Goal: Task Accomplishment & Management: Manage account settings

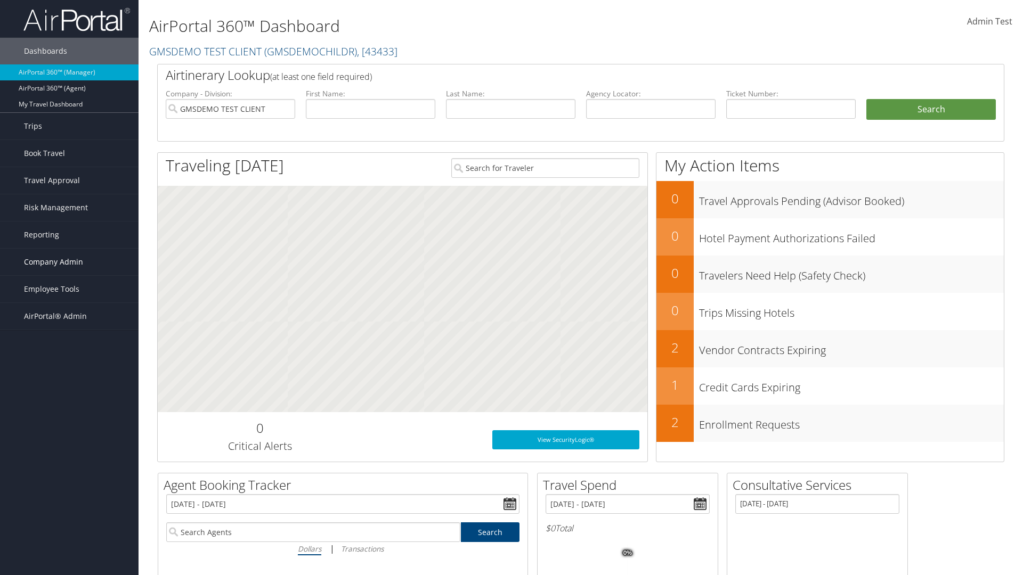
click at [69, 262] on span "Company Admin" at bounding box center [53, 262] width 59 height 27
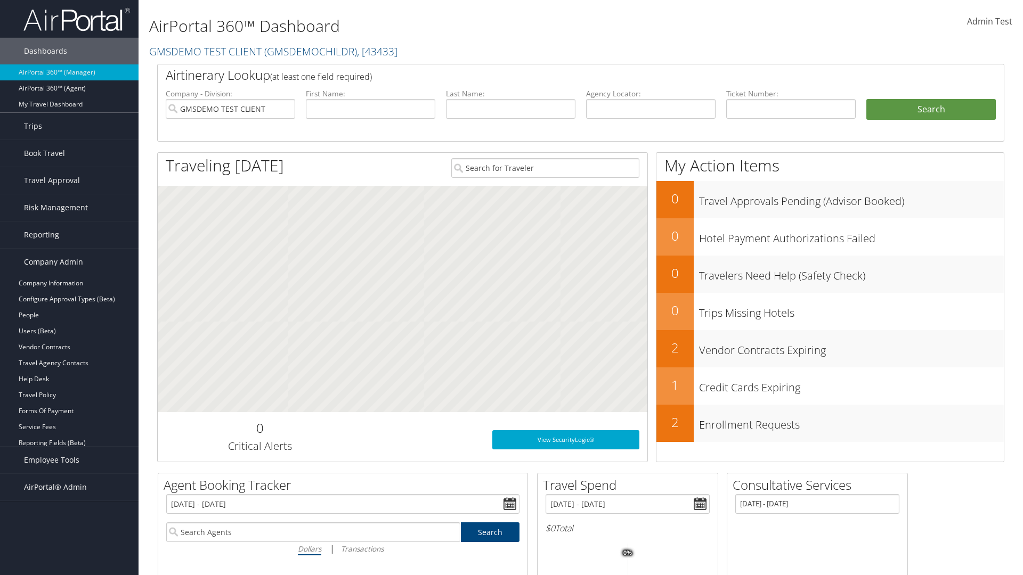
click at [69, 491] on link "Airtinerary® Settings" at bounding box center [69, 491] width 139 height 16
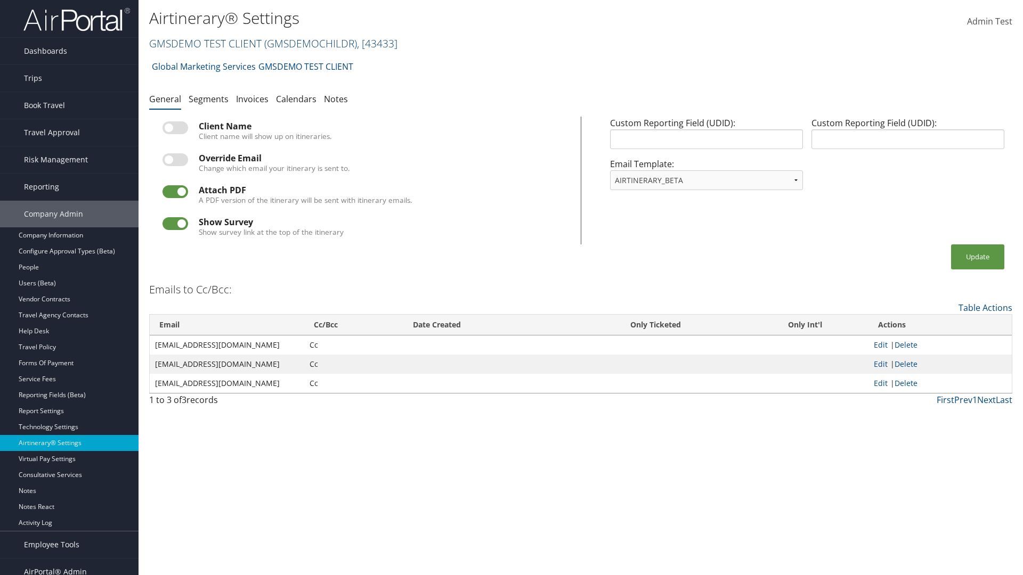
click at [205, 43] on link "GMSDEMO TEST CLIENT ( GMSDEMOCHILDR ) , [ 43433 ]" at bounding box center [273, 43] width 248 height 14
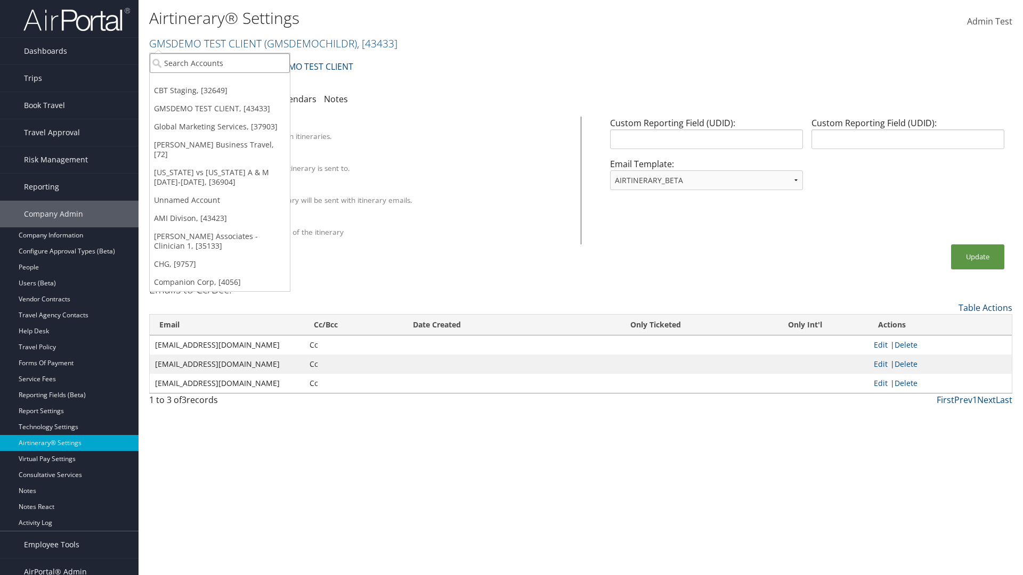
click at [219, 63] on input "search" at bounding box center [220, 63] width 140 height 20
type input "Global Marketing Services"
click at [230, 83] on div "Global Marketing Services (301946), [37903]" at bounding box center [230, 83] width 172 height 10
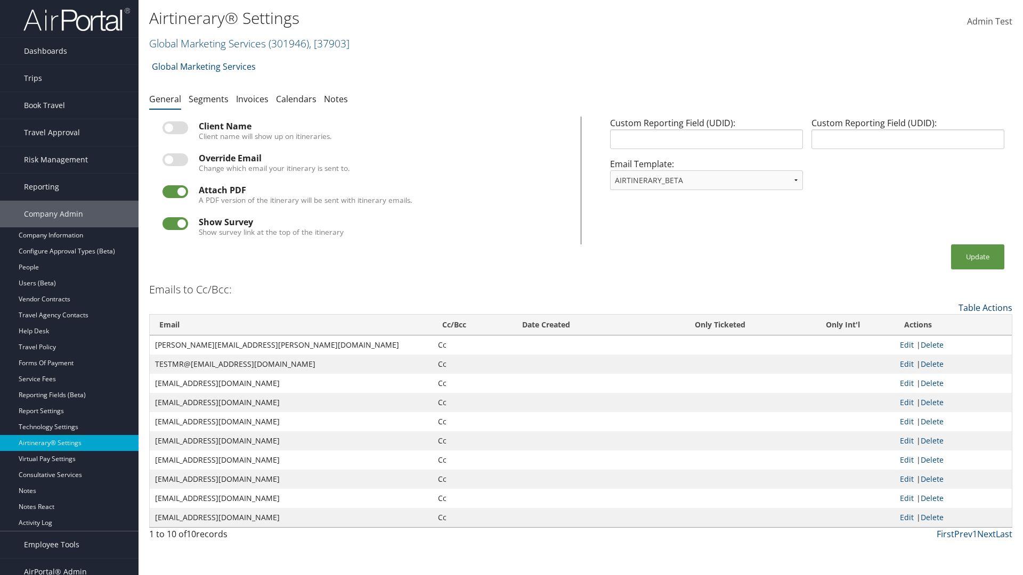
click at [985, 307] on link "Table Actions" at bounding box center [985, 308] width 54 height 12
click at [941, 324] on link "Add New Cc Email" at bounding box center [942, 324] width 140 height 18
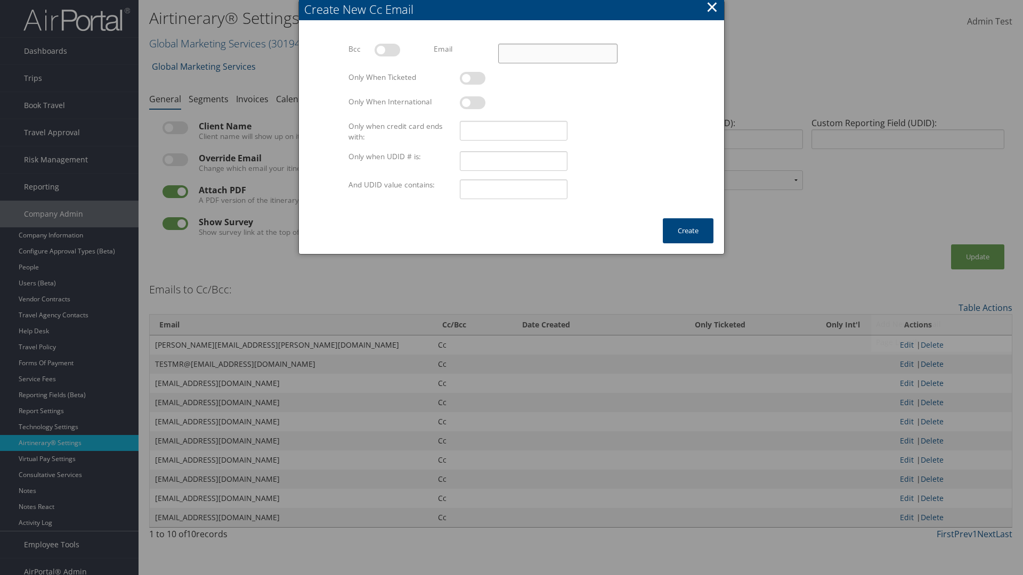
click at [557, 53] on input "Email" at bounding box center [557, 54] width 119 height 20
type input "[EMAIL_ADDRESS][DOMAIN_NAME]"
click at [688, 231] on button "Create" at bounding box center [688, 230] width 51 height 25
